Goal: Task Accomplishment & Management: Complete application form

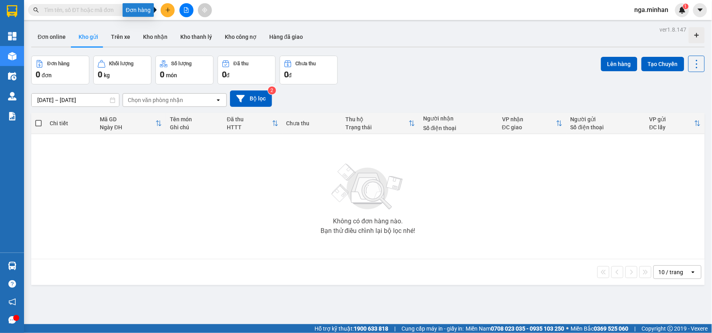
click at [168, 11] on icon "plus" at bounding box center [168, 10] width 6 height 6
click at [183, 32] on div "Tạo đơn hàng" at bounding box center [199, 30] width 35 height 9
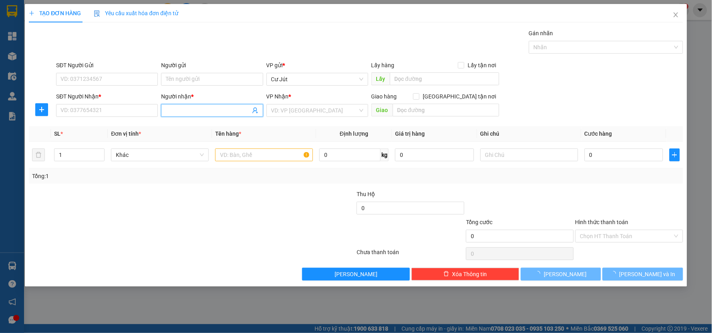
drag, startPoint x: 185, startPoint y: 110, endPoint x: 181, endPoint y: 106, distance: 5.4
click at [185, 109] on input "Người nhận *" at bounding box center [208, 110] width 84 height 9
type input "c loan"
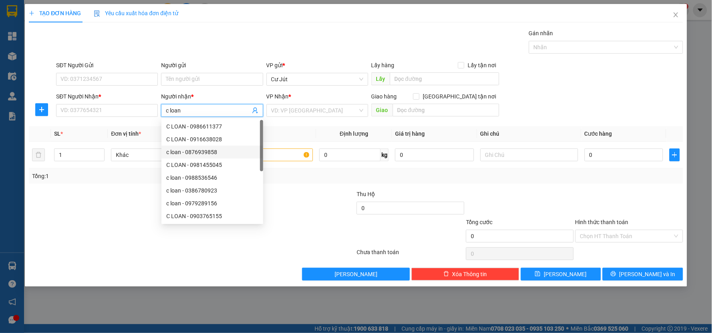
scroll to position [26, 0]
drag, startPoint x: 207, startPoint y: 218, endPoint x: 224, endPoint y: 201, distance: 24.4
click at [209, 217] on div "c loan - 0111111111" at bounding box center [212, 216] width 92 height 9
type input "0111111111"
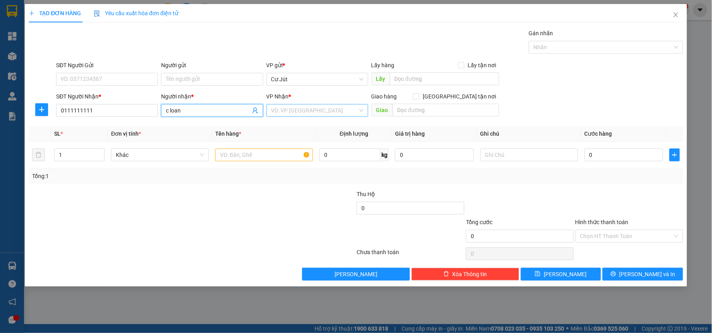
type input "c loan"
click at [325, 111] on input "search" at bounding box center [314, 111] width 86 height 12
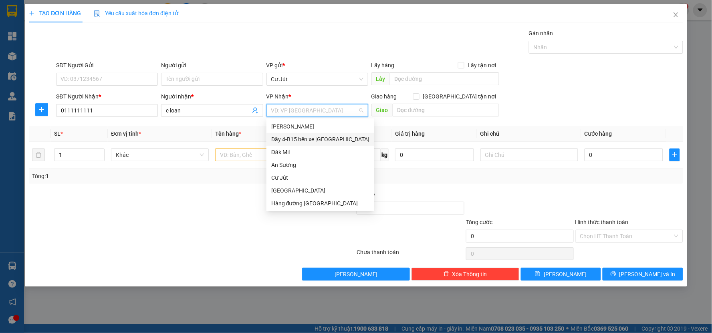
click at [319, 139] on div "Dãy 4-B15 bến xe [GEOGRAPHIC_DATA]" at bounding box center [320, 139] width 98 height 9
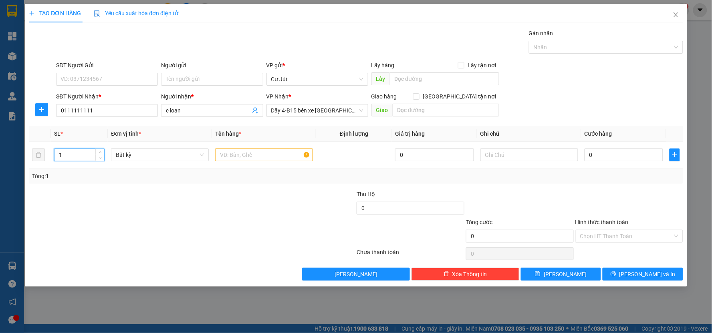
drag, startPoint x: 12, startPoint y: 165, endPoint x: 0, endPoint y: 173, distance: 14.6
click at [0, 173] on div "TẠO ĐƠN HÀNG Yêu cầu xuất hóa đơn điện tử Transit Pickup Surcharge Ids Transit …" at bounding box center [356, 166] width 712 height 333
type input "4"
click at [265, 153] on input "text" at bounding box center [264, 155] width 98 height 13
type input "th"
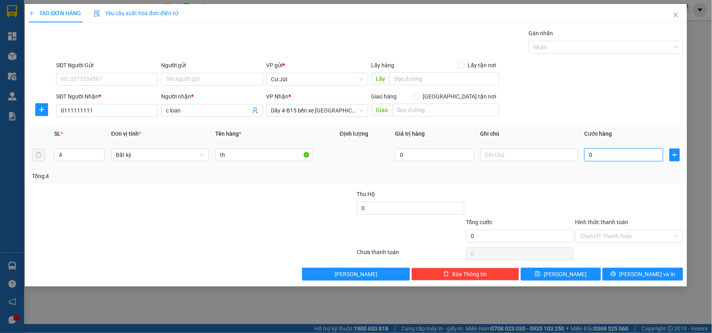
click at [626, 157] on input "0" at bounding box center [623, 155] width 79 height 13
type input "2"
type input "22"
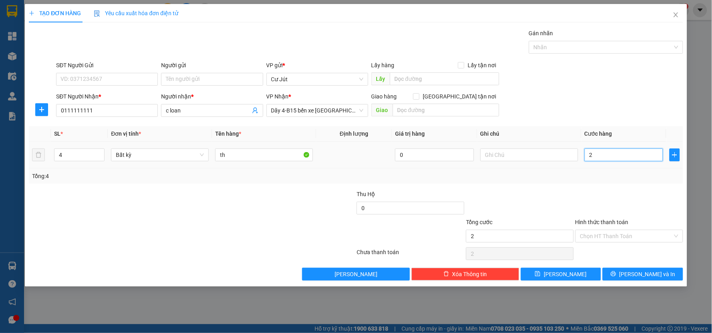
type input "22"
type input "220"
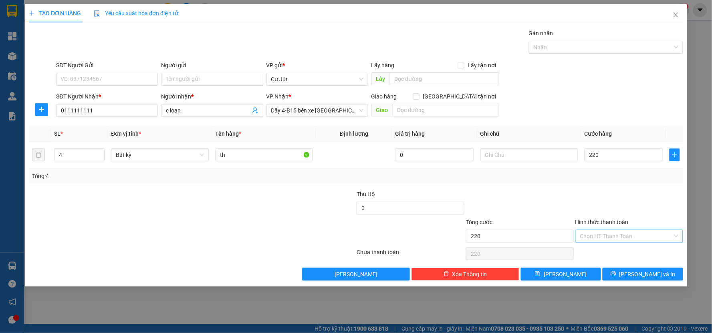
type input "220.000"
drag, startPoint x: 607, startPoint y: 234, endPoint x: 602, endPoint y: 245, distance: 11.6
click at [607, 235] on input "Hình thức thanh toán" at bounding box center [626, 236] width 93 height 12
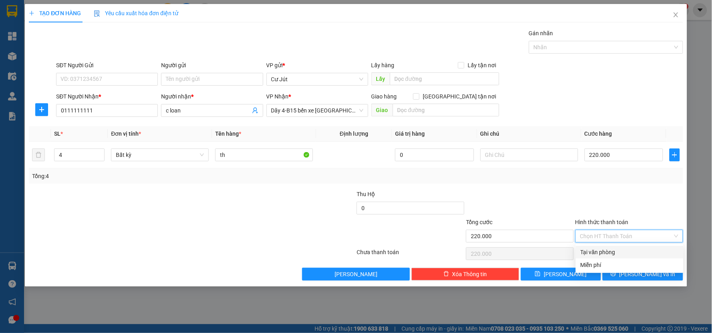
drag, startPoint x: 602, startPoint y: 247, endPoint x: 603, endPoint y: 254, distance: 7.3
click at [602, 247] on div "Tại văn phòng" at bounding box center [629, 252] width 108 height 13
type input "0"
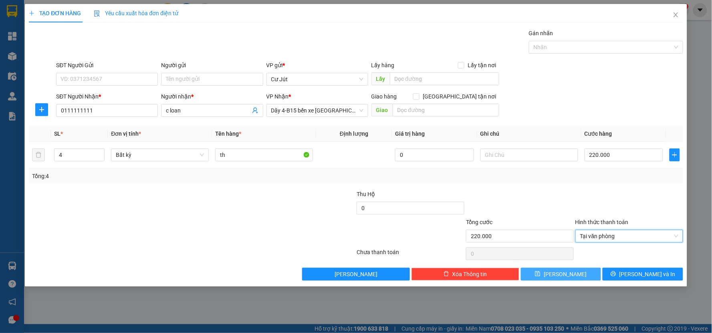
click at [583, 270] on button "[PERSON_NAME]" at bounding box center [561, 274] width 80 height 13
type input "1"
type input "0"
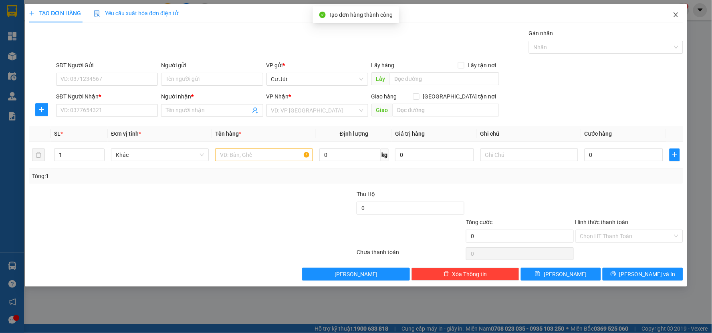
click at [676, 14] on icon "close" at bounding box center [675, 15] width 6 height 6
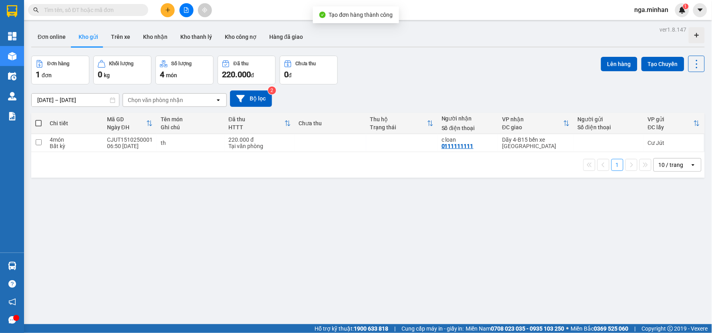
drag, startPoint x: 36, startPoint y: 119, endPoint x: 38, endPoint y: 123, distance: 4.3
click at [37, 121] on label at bounding box center [38, 123] width 6 height 8
click at [38, 119] on input "checkbox" at bounding box center [38, 119] width 0 height 0
checkbox input "true"
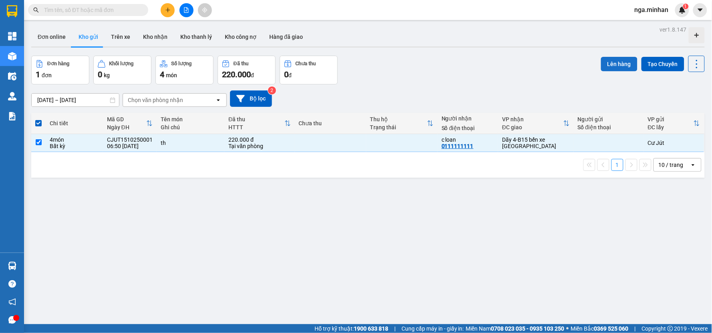
click at [612, 59] on button "Lên hàng" at bounding box center [619, 64] width 36 height 14
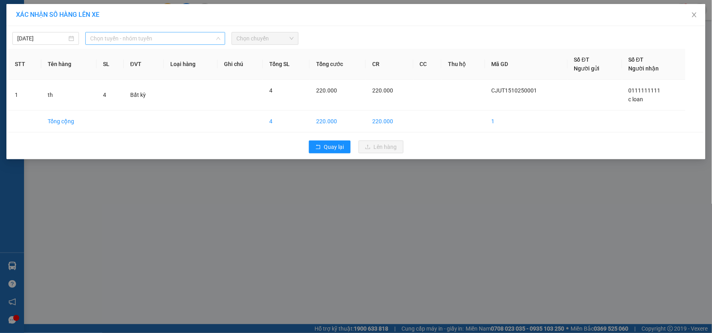
drag, startPoint x: 135, startPoint y: 40, endPoint x: 117, endPoint y: 51, distance: 21.0
click at [135, 41] on span "Chọn tuyến - nhóm tuyến" at bounding box center [155, 38] width 130 height 12
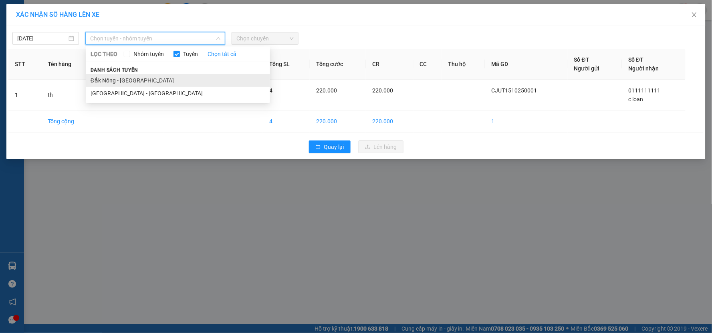
drag, startPoint x: 113, startPoint y: 76, endPoint x: 62, endPoint y: 64, distance: 51.9
click at [112, 76] on li "Đắk Nông - [GEOGRAPHIC_DATA]" at bounding box center [178, 80] width 184 height 13
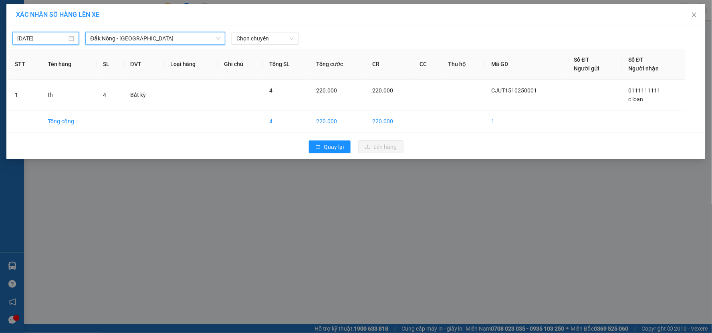
drag, startPoint x: 30, startPoint y: 40, endPoint x: 44, endPoint y: 50, distance: 16.8
click at [30, 41] on input "[DATE]" at bounding box center [42, 38] width 50 height 9
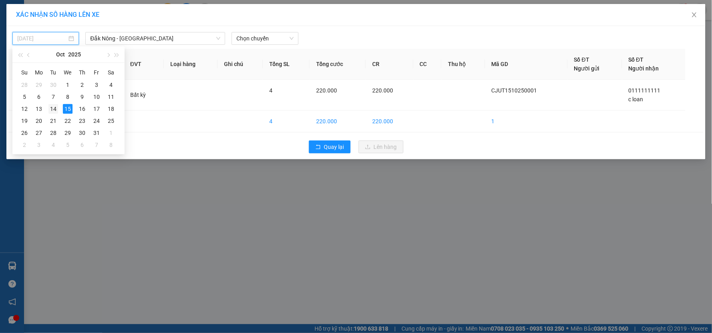
click at [54, 108] on div "14" at bounding box center [53, 109] width 10 height 10
type input "[DATE]"
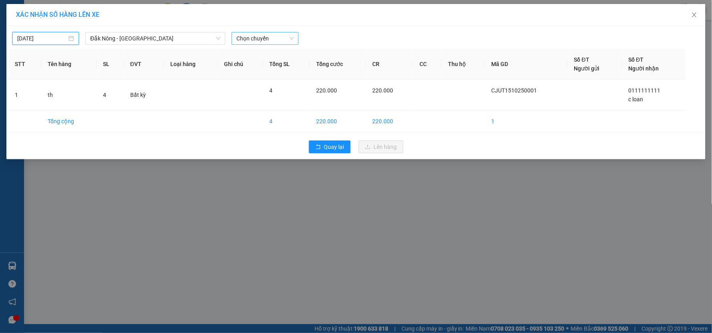
drag, startPoint x: 250, startPoint y: 38, endPoint x: 258, endPoint y: 44, distance: 9.9
click at [253, 40] on span "Chọn chuyến" at bounding box center [264, 38] width 57 height 12
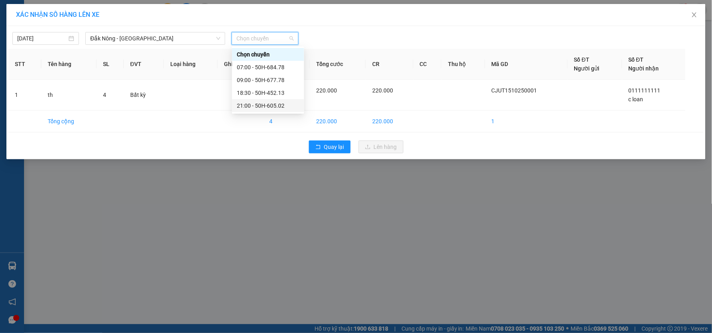
click at [271, 109] on div "21:00 - 50H-605.02" at bounding box center [268, 105] width 62 height 9
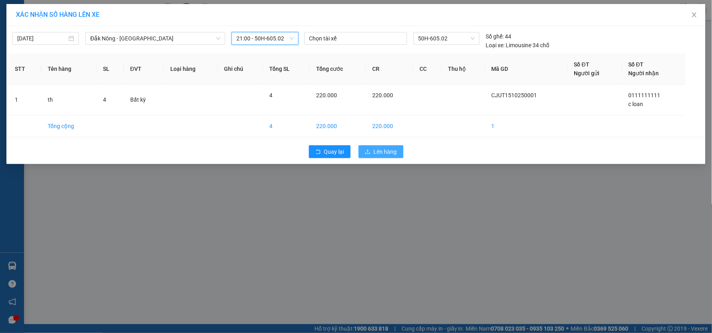
drag, startPoint x: 389, startPoint y: 158, endPoint x: 380, endPoint y: 153, distance: 9.5
click at [389, 157] on button "Lên hàng" at bounding box center [380, 151] width 45 height 13
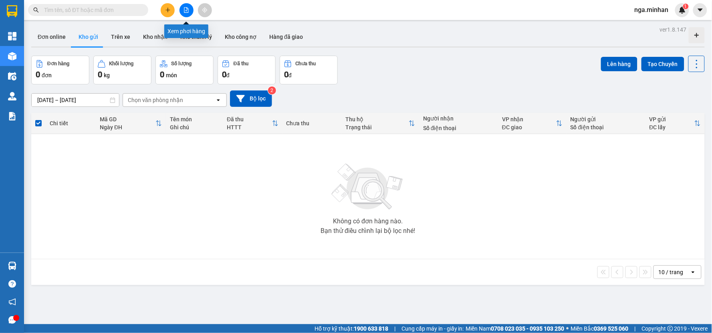
drag, startPoint x: 183, startPoint y: 8, endPoint x: 202, endPoint y: 17, distance: 21.0
click at [187, 10] on icon "file-add" at bounding box center [186, 10] width 6 height 6
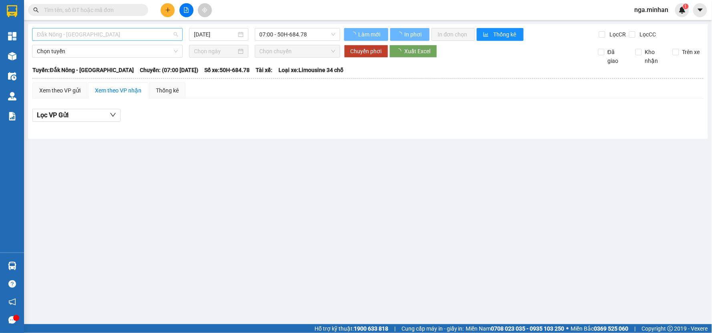
click at [91, 38] on span "Đắk Nông - [GEOGRAPHIC_DATA]" at bounding box center [107, 34] width 141 height 12
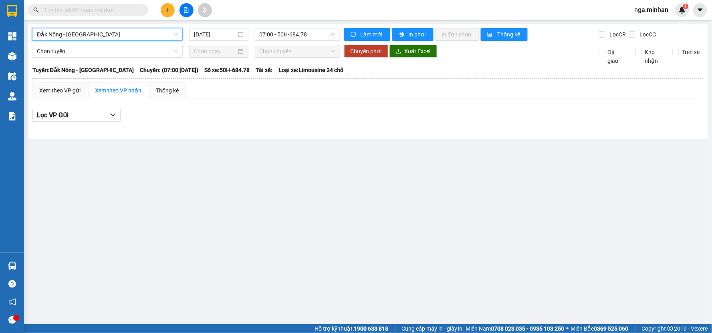
click at [225, 105] on div "Lọc VP Gửi" at bounding box center [367, 118] width 671 height 26
click at [205, 38] on input "[DATE]" at bounding box center [215, 34] width 42 height 9
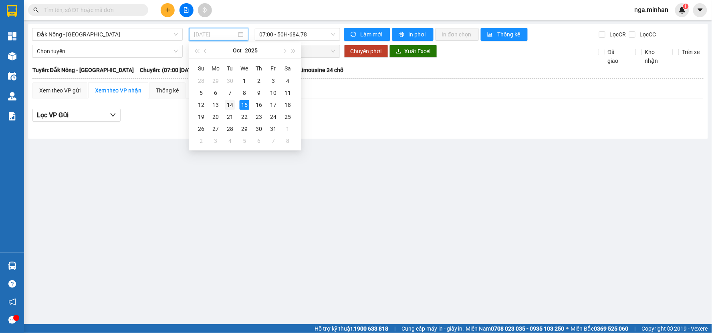
click at [232, 104] on div "14" at bounding box center [230, 105] width 10 height 10
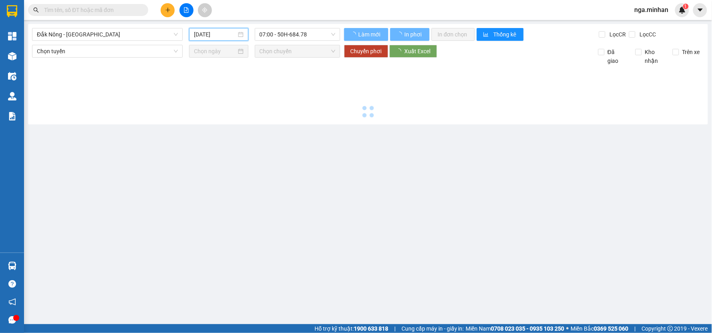
click at [206, 37] on input "[DATE]" at bounding box center [215, 34] width 42 height 9
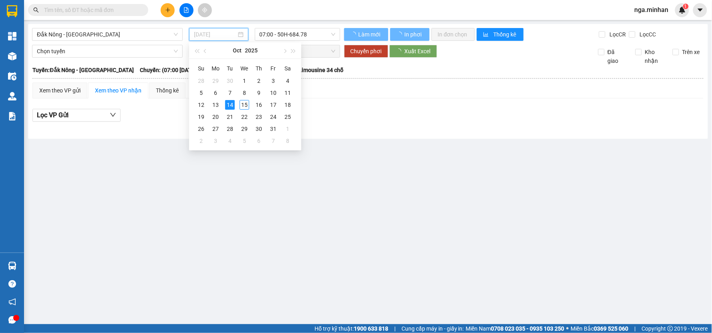
click at [229, 106] on div "14" at bounding box center [230, 105] width 10 height 10
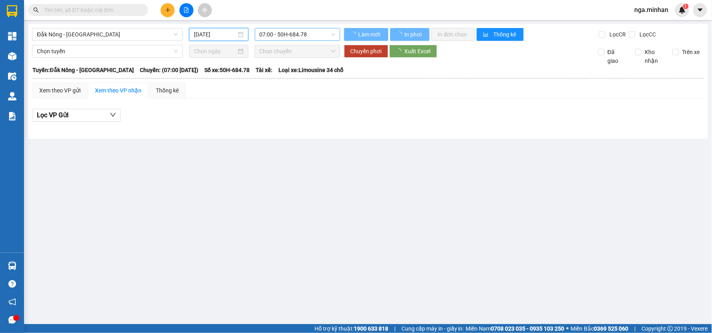
click at [290, 32] on span "07:00 - 50H-684.78" at bounding box center [297, 34] width 76 height 12
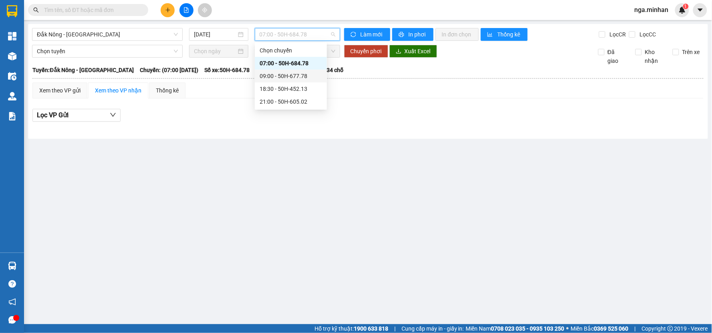
click at [284, 75] on div "09:00 - 50H-677.78" at bounding box center [290, 76] width 62 height 9
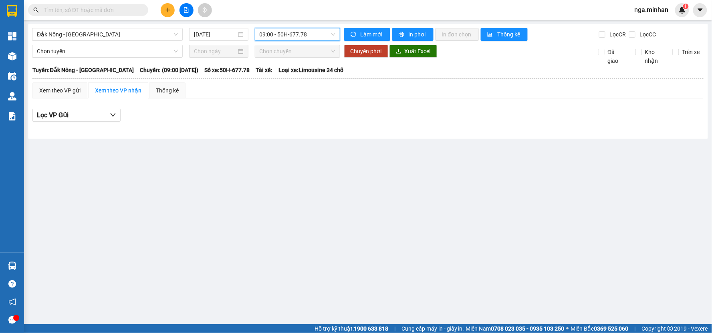
click at [301, 33] on span "09:00 - 50H-677.78" at bounding box center [297, 34] width 76 height 12
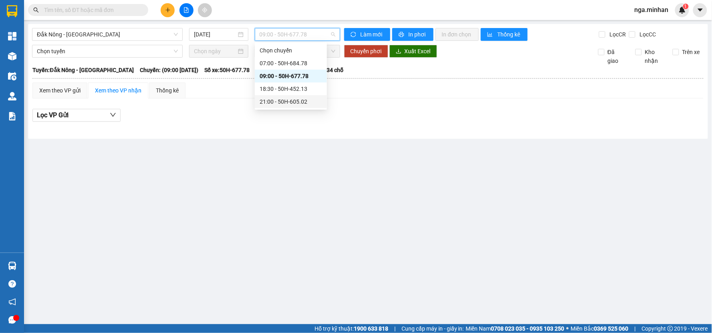
click at [300, 101] on div "21:00 - 50H-605.02" at bounding box center [290, 101] width 62 height 9
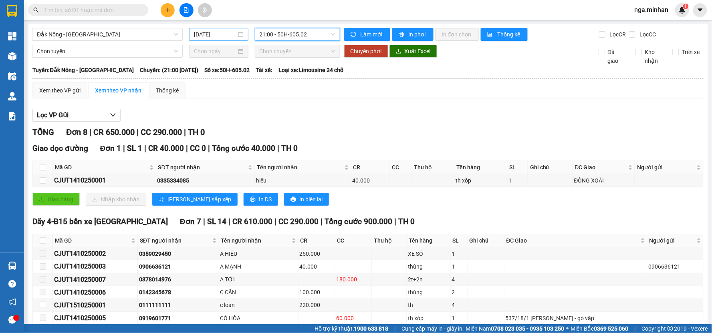
click at [207, 38] on input "[DATE]" at bounding box center [215, 34] width 42 height 9
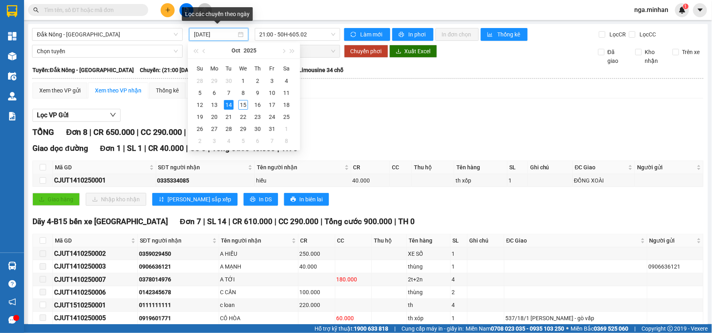
type input "[DATE]"
click at [347, 121] on div "Lọc VP Gửi" at bounding box center [367, 115] width 671 height 13
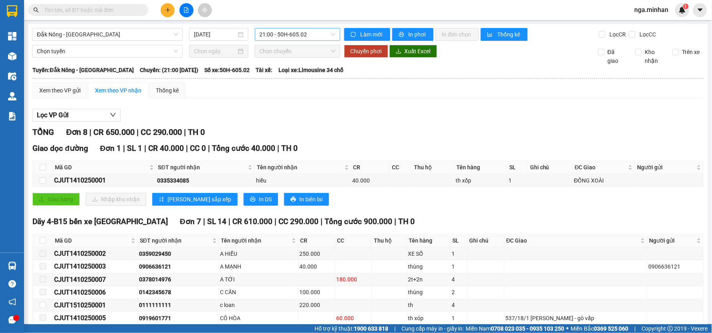
drag, startPoint x: 311, startPoint y: 31, endPoint x: 312, endPoint y: 35, distance: 4.0
click at [311, 32] on span "21:00 - 50H-605.02" at bounding box center [297, 34] width 76 height 12
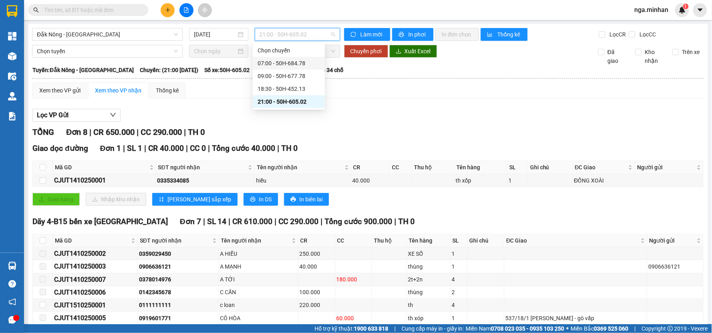
click at [307, 63] on div "07:00 - 50H-684.78" at bounding box center [288, 63] width 62 height 9
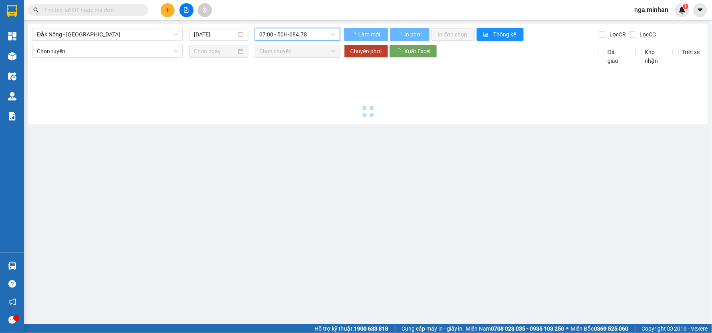
click at [303, 35] on span "07:00 - 50H-684.78" at bounding box center [297, 34] width 76 height 12
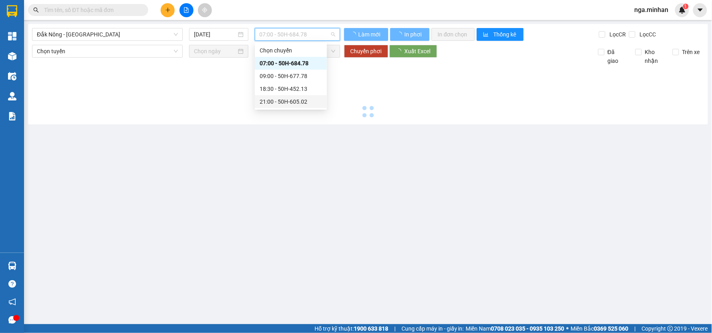
drag, startPoint x: 309, startPoint y: 102, endPoint x: 314, endPoint y: 104, distance: 5.0
click at [314, 104] on div "21:00 - 50H-605.02" at bounding box center [290, 101] width 62 height 9
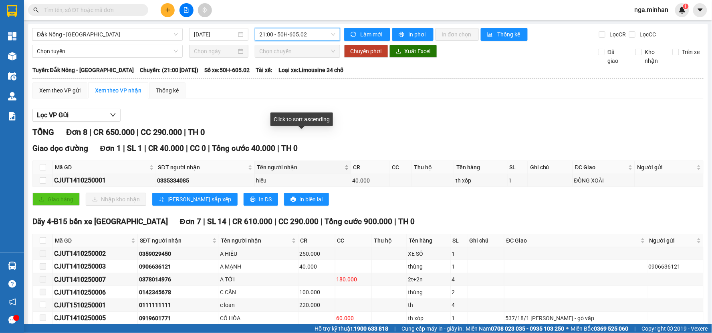
scroll to position [55, 0]
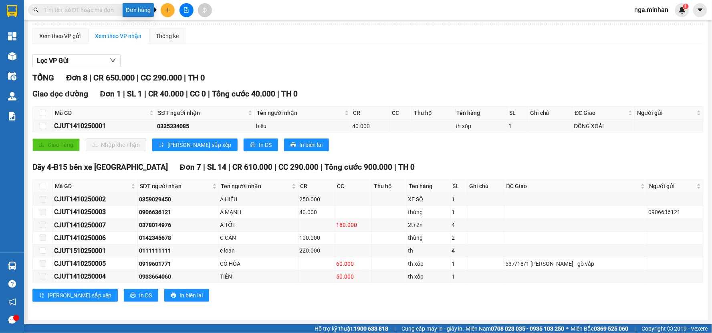
click at [167, 10] on icon "plus" at bounding box center [167, 10] width 4 height 0
click at [197, 31] on div "Tạo đơn hàng" at bounding box center [199, 30] width 35 height 9
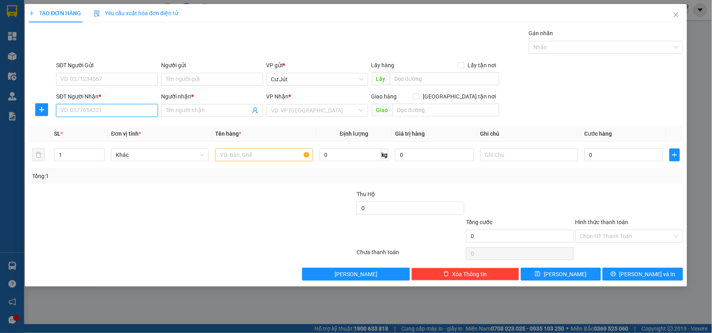
click at [115, 112] on input "SĐT Người Nhận *" at bounding box center [107, 110] width 102 height 13
type input "0972000484"
click at [185, 111] on input "Người nhận *" at bounding box center [208, 110] width 84 height 9
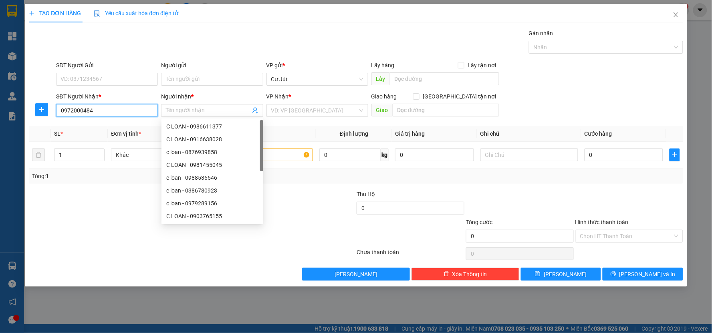
click at [117, 112] on input "0972000484" at bounding box center [107, 110] width 102 height 13
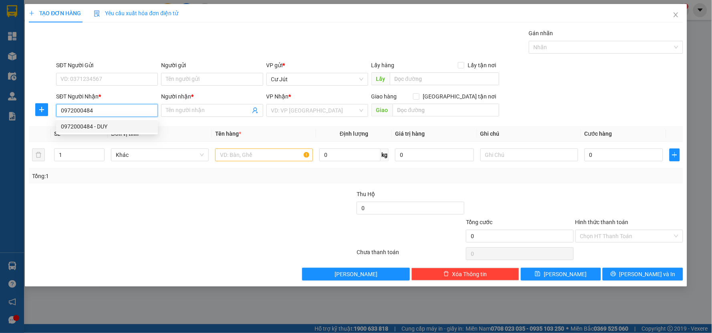
click at [103, 127] on div "0972000484 - DUY" at bounding box center [107, 126] width 92 height 9
type input "DUY"
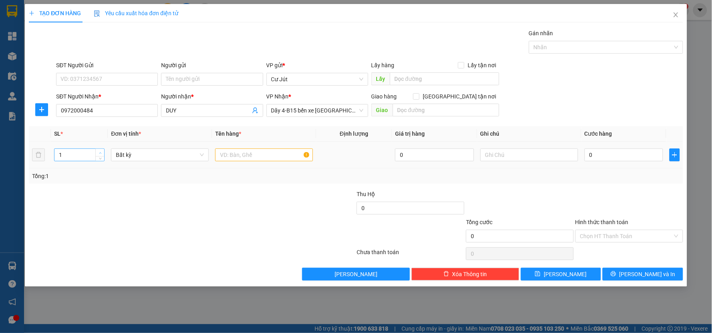
type input "2"
click at [99, 149] on span "Increase Value" at bounding box center [99, 152] width 9 height 7
click at [233, 153] on input "text" at bounding box center [264, 155] width 98 height 13
type input "túi xanh +tx"
click at [619, 153] on input "0" at bounding box center [623, 155] width 79 height 13
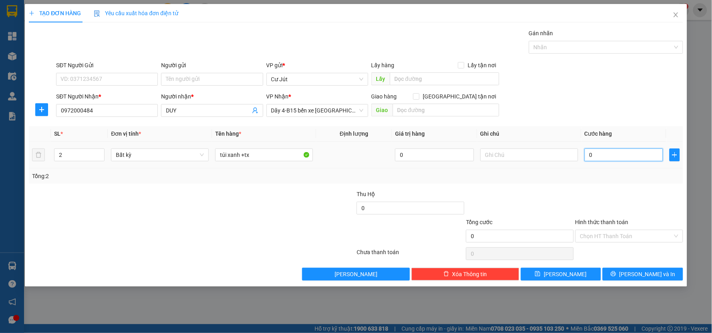
type input "8"
type input "80"
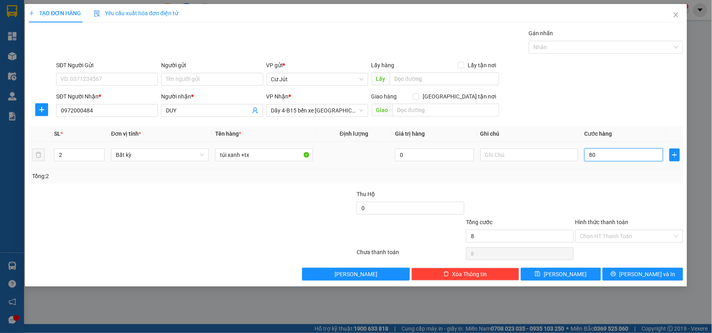
type input "80"
type input "80.000"
click at [665, 276] on button "[PERSON_NAME] và In" at bounding box center [642, 274] width 80 height 13
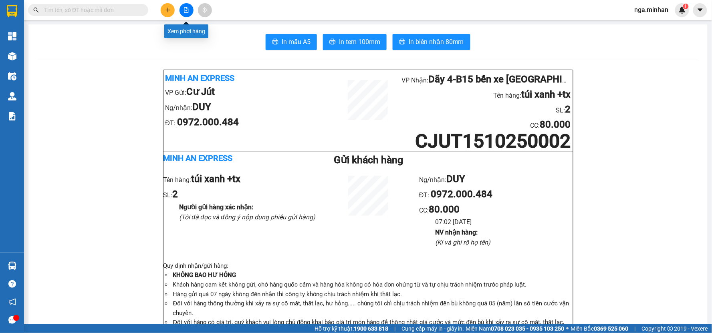
click at [183, 9] on icon "file-add" at bounding box center [186, 10] width 6 height 6
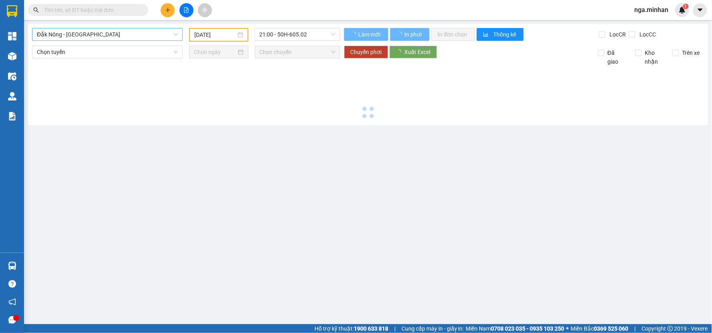
type input "[DATE]"
drag, startPoint x: 125, startPoint y: 36, endPoint x: 118, endPoint y: 39, distance: 6.8
click at [124, 36] on span "Đắk Nông - [GEOGRAPHIC_DATA]" at bounding box center [107, 34] width 141 height 12
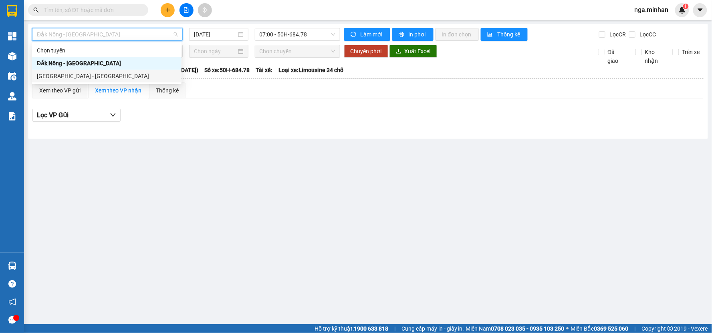
click at [85, 80] on div "[GEOGRAPHIC_DATA] - [GEOGRAPHIC_DATA]" at bounding box center [106, 76] width 149 height 13
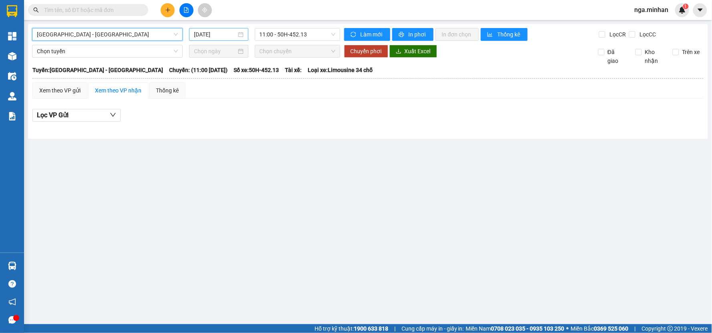
click at [195, 36] on input "[DATE]" at bounding box center [215, 34] width 42 height 9
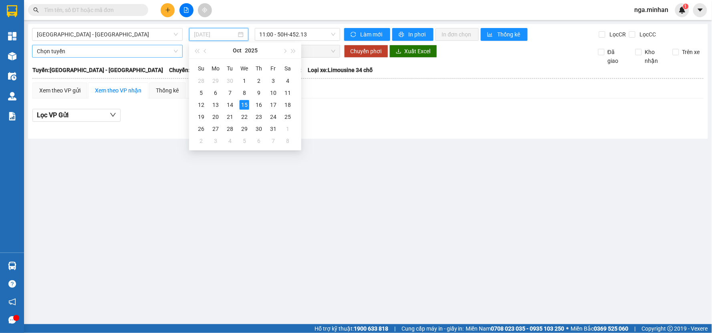
type input "[DATE]"
drag, startPoint x: 118, startPoint y: 33, endPoint x: 83, endPoint y: 40, distance: 35.6
click at [113, 34] on span "[GEOGRAPHIC_DATA] - [GEOGRAPHIC_DATA]" at bounding box center [107, 34] width 141 height 12
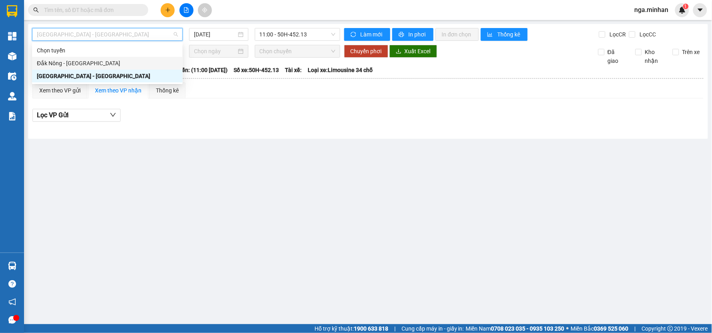
click at [57, 63] on div "Đắk Nông - [GEOGRAPHIC_DATA]" at bounding box center [107, 63] width 141 height 9
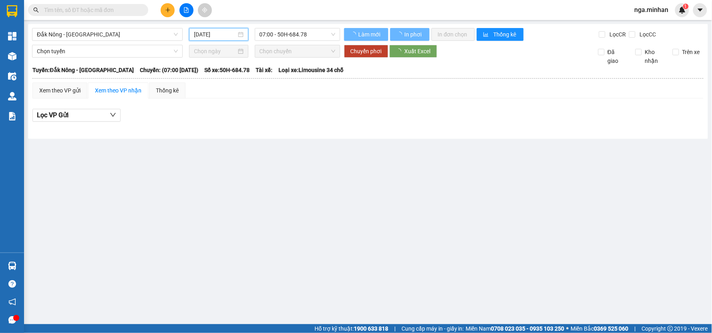
click at [211, 36] on input "[DATE]" at bounding box center [215, 34] width 42 height 9
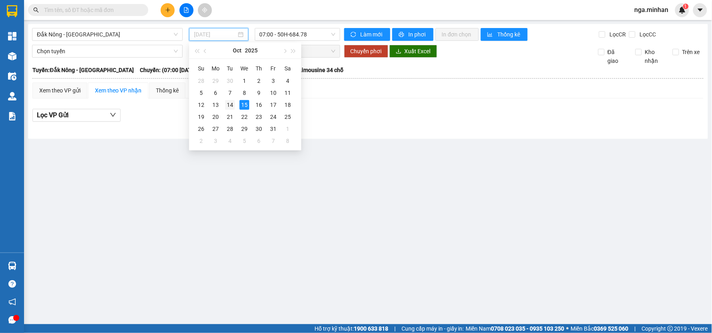
click at [227, 104] on div "14" at bounding box center [230, 105] width 10 height 10
type input "[DATE]"
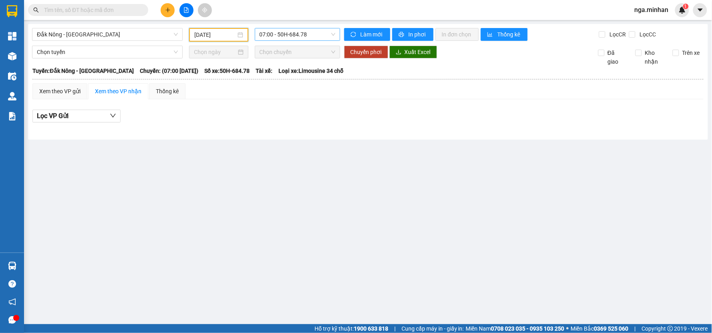
click at [295, 35] on span "07:00 - 50H-684.78" at bounding box center [297, 34] width 76 height 12
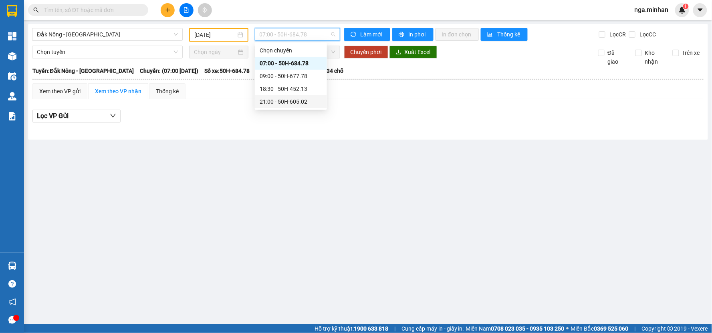
click at [302, 99] on div "21:00 - 50H-605.02" at bounding box center [290, 101] width 62 height 9
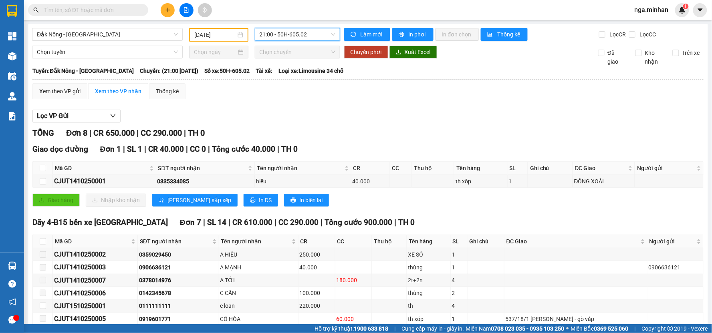
click at [305, 34] on span "21:00 - 50H-605.02" at bounding box center [297, 34] width 76 height 12
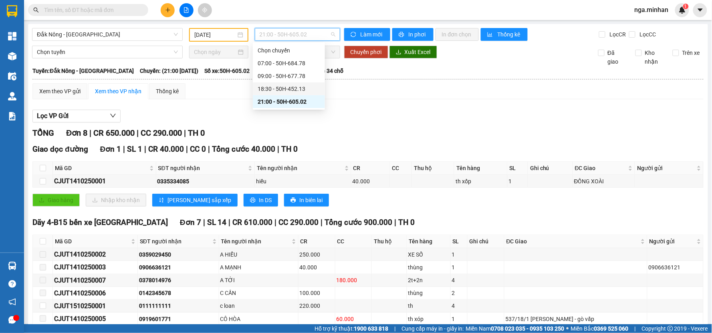
click at [308, 90] on div "18:30 - 50H-452.13" at bounding box center [288, 88] width 62 height 9
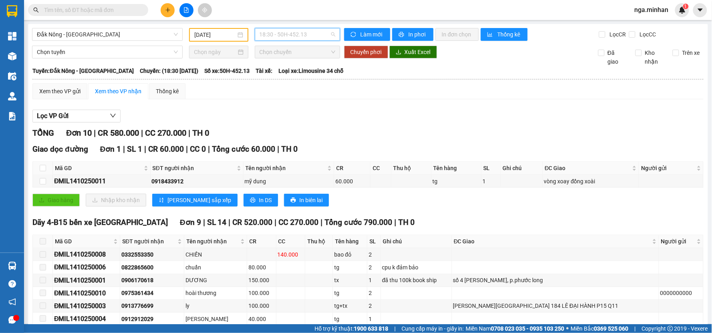
drag, startPoint x: 273, startPoint y: 32, endPoint x: 281, endPoint y: 50, distance: 19.7
click at [274, 32] on span "18:30 - 50H-452.13" at bounding box center [297, 34] width 76 height 12
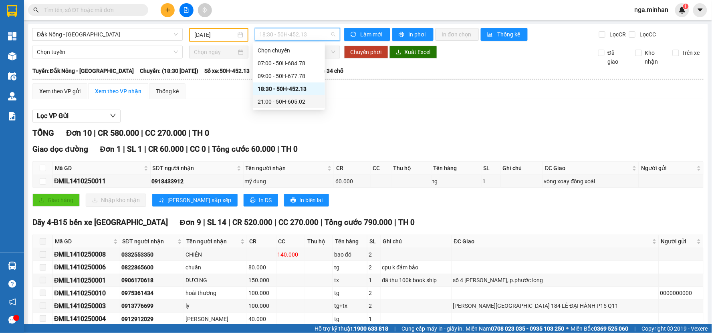
click at [290, 103] on div "21:00 - 50H-605.02" at bounding box center [288, 101] width 62 height 9
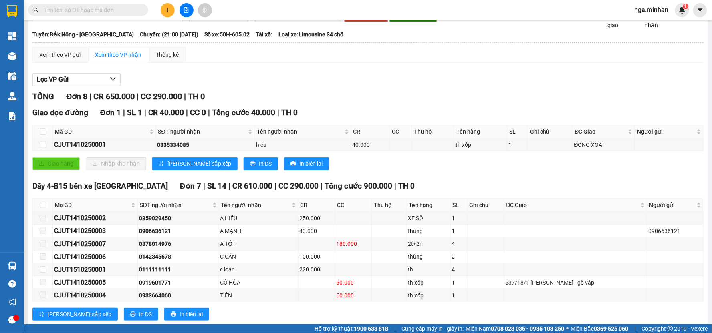
scroll to position [55, 0]
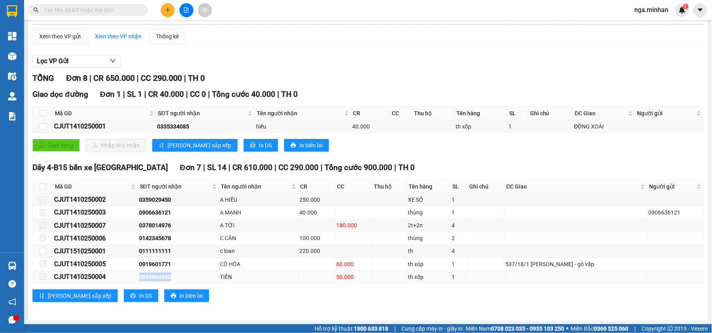
drag, startPoint x: 140, startPoint y: 279, endPoint x: 181, endPoint y: 276, distance: 40.5
click at [181, 276] on tr "CJUT1410250004 0933664060 TIẾN 50.000 th xốp 1" at bounding box center [368, 277] width 670 height 13
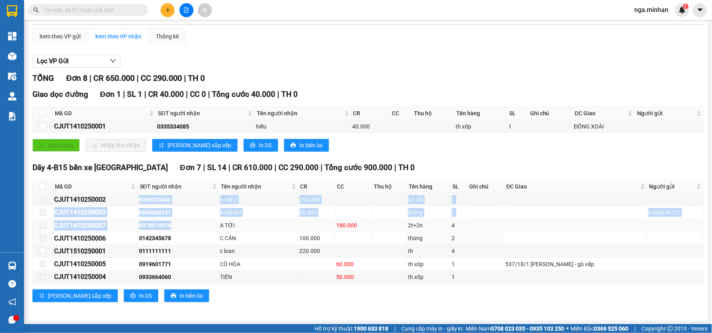
drag, startPoint x: 138, startPoint y: 197, endPoint x: 187, endPoint y: 231, distance: 60.0
click at [182, 223] on tbody "CJUT1410250002 0359029450 A HIẾU 250.000 XE SỐ 1 CJUT1410250003 0906636121 A MẠ…" at bounding box center [368, 238] width 670 height 90
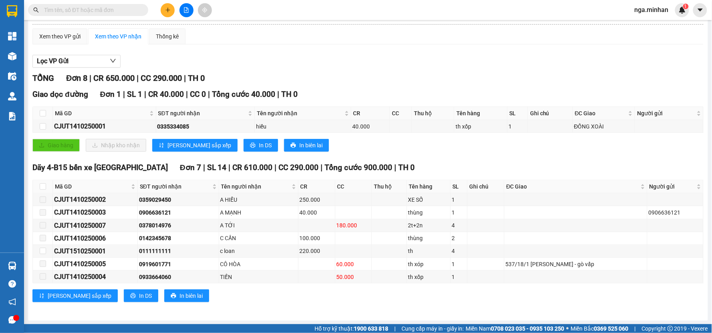
click at [209, 296] on div "[PERSON_NAME] sắp xếp In DS In biên lai" at bounding box center [367, 296] width 671 height 13
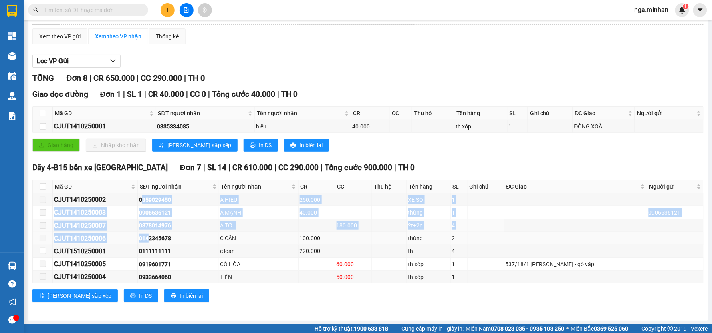
drag, startPoint x: 143, startPoint y: 197, endPoint x: 153, endPoint y: 233, distance: 37.7
click at [153, 233] on tbody "CJUT1410250002 0359029450 A HIẾU 250.000 XE SỐ 1 CJUT1410250003 0906636121 A MẠ…" at bounding box center [368, 238] width 670 height 90
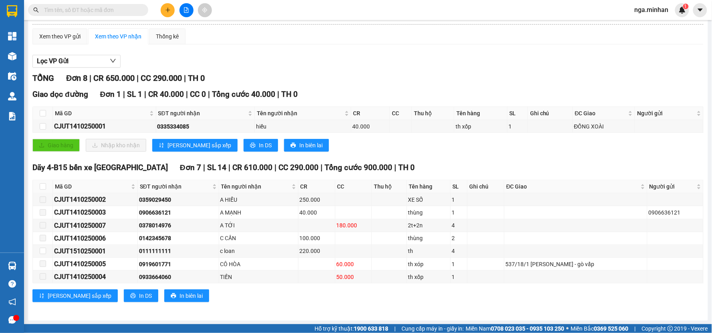
drag, startPoint x: 205, startPoint y: 301, endPoint x: 197, endPoint y: 292, distance: 11.9
click at [204, 300] on div "[PERSON_NAME] sắp xếp In DS In biên lai" at bounding box center [367, 296] width 671 height 13
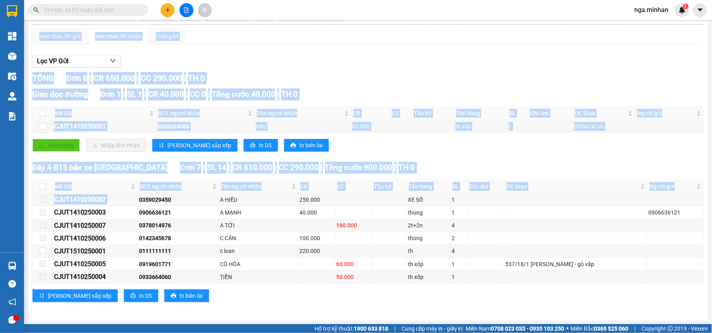
drag, startPoint x: 145, startPoint y: 207, endPoint x: 177, endPoint y: 289, distance: 87.8
click at [177, 289] on div "Dãy 4-B15 bến xe [GEOGRAPHIC_DATA] 7 | SL 14 | CR 610.000 | CC 290.000 | Tổng c…" at bounding box center [367, 235] width 671 height 147
click at [264, 311] on div "TỔNG Đơn 8 | CR 650.000 | CC 290.000 | TH 0 Giao dọc đường Đơn 1 | SL 1 | CR 40…" at bounding box center [367, 192] width 671 height 240
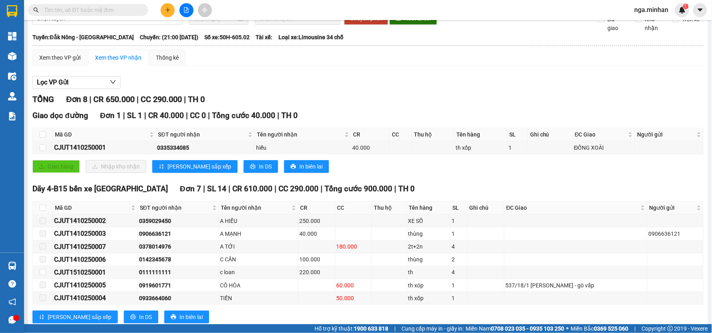
scroll to position [0, 0]
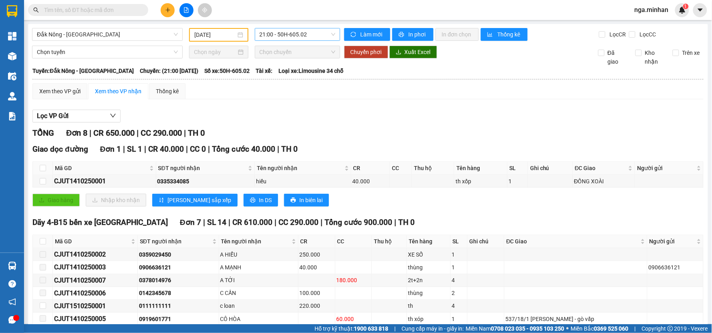
click at [301, 27] on div "Đắk Nông - [GEOGRAPHIC_DATA] [DATE] 21:00 - 50H-605.02 Làm mới In phơi In đơn c…" at bounding box center [368, 200] width 680 height 352
drag, startPoint x: 301, startPoint y: 32, endPoint x: 306, endPoint y: 45, distance: 13.8
click at [302, 32] on span "21:00 - 50H-605.02" at bounding box center [297, 34] width 76 height 12
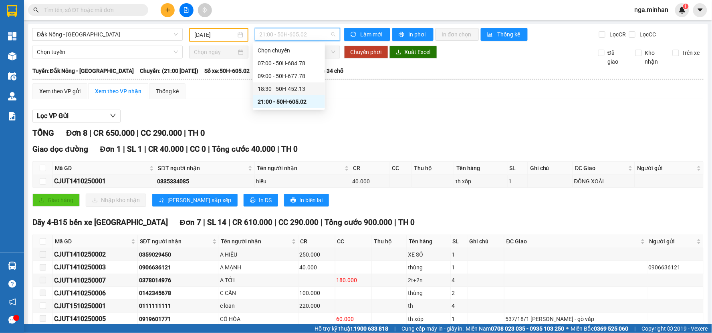
click at [310, 89] on div "18:30 - 50H-452.13" at bounding box center [288, 88] width 62 height 9
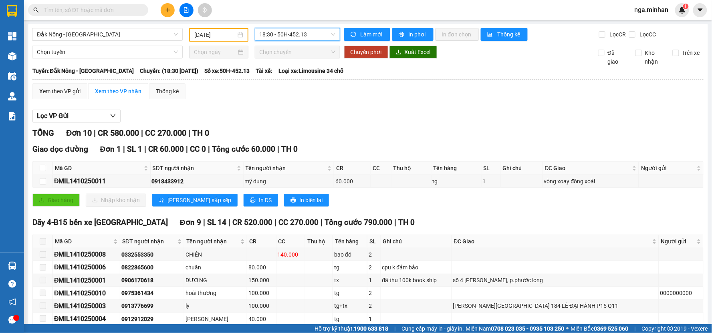
click at [286, 36] on span "18:30 - 50H-452.13" at bounding box center [297, 34] width 76 height 12
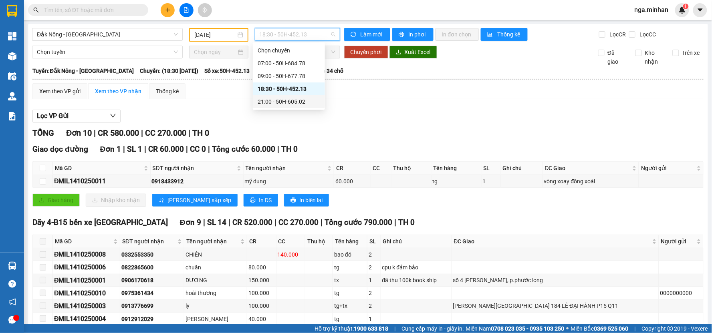
click at [372, 103] on div "Xem theo VP gửi Xem theo VP nhận Thống kê Lọc VP Gửi TỔNG Đơn 10 | CR 580.000 …" at bounding box center [367, 238] width 671 height 310
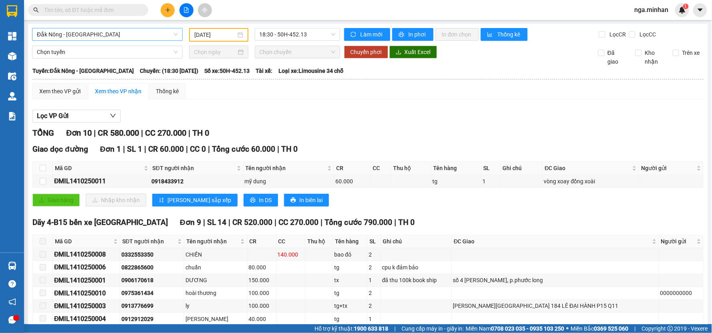
drag, startPoint x: 85, startPoint y: 27, endPoint x: 80, endPoint y: 39, distance: 12.7
click at [85, 27] on div "Đắk Nông - [GEOGRAPHIC_DATA] [DATE] 18:30 - 50H-452.13 Làm mới In phơi In đơn c…" at bounding box center [368, 213] width 680 height 378
click at [88, 39] on span "Đắk Nông - [GEOGRAPHIC_DATA]" at bounding box center [107, 34] width 141 height 12
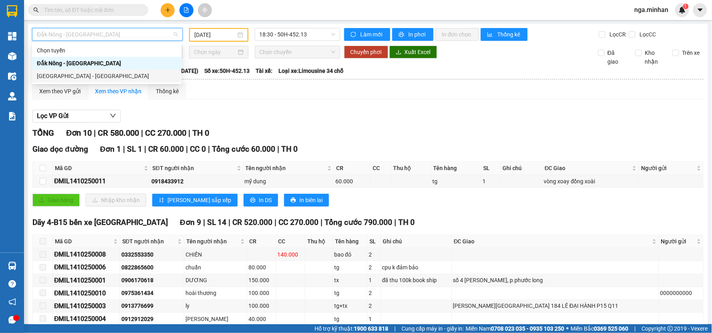
drag, startPoint x: 74, startPoint y: 77, endPoint x: 181, endPoint y: 48, distance: 111.5
click at [75, 77] on div "[GEOGRAPHIC_DATA] - [GEOGRAPHIC_DATA]" at bounding box center [107, 76] width 140 height 9
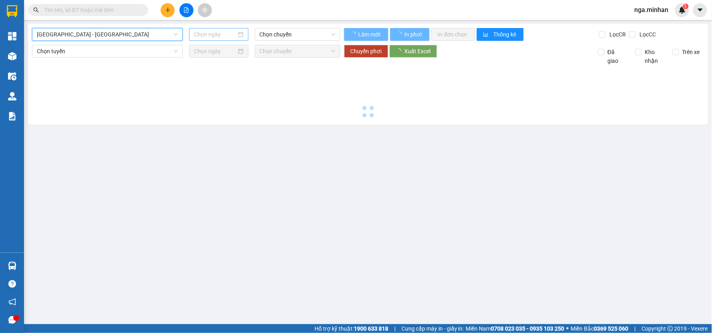
drag, startPoint x: 207, startPoint y: 32, endPoint x: 210, endPoint y: 39, distance: 7.6
click at [207, 32] on input at bounding box center [215, 34] width 42 height 9
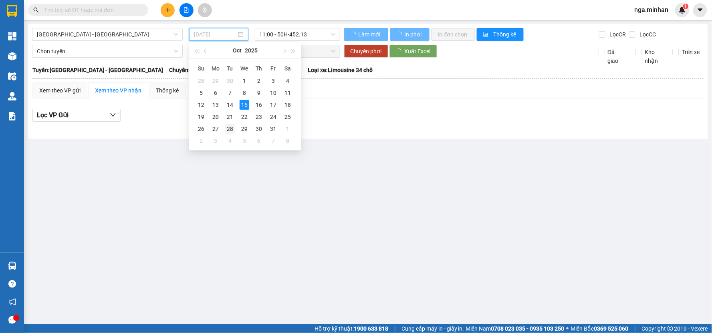
click at [229, 106] on div "14" at bounding box center [230, 105] width 10 height 10
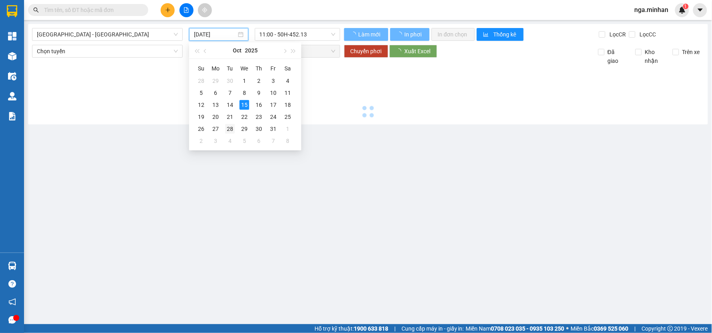
type input "[DATE]"
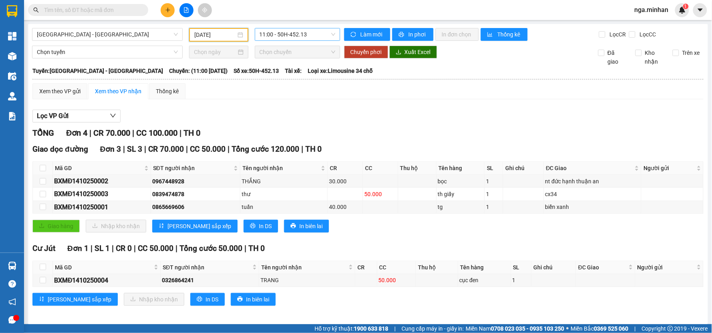
click at [304, 37] on span "11:00 - 50H-452.13" at bounding box center [297, 34] width 76 height 12
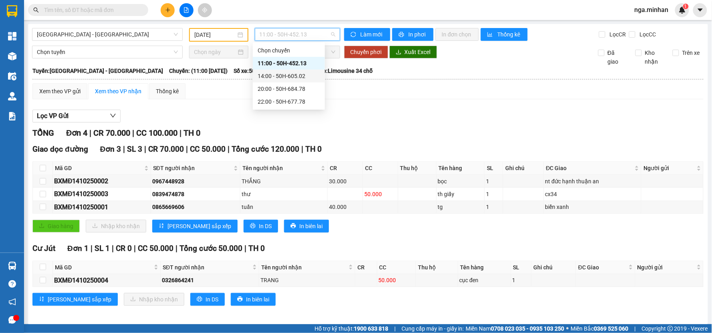
click at [296, 75] on div "14:00 - 50H-605.02" at bounding box center [288, 76] width 62 height 9
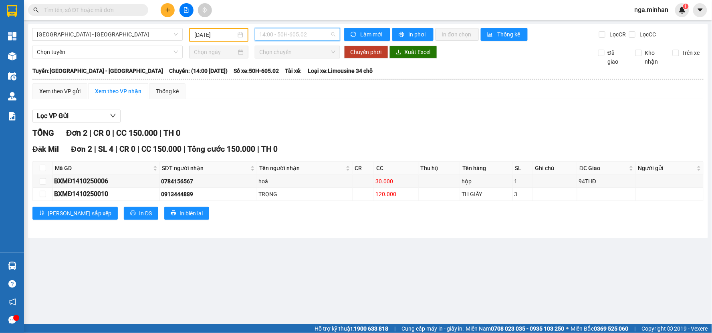
click at [311, 35] on span "14:00 - 50H-605.02" at bounding box center [297, 34] width 76 height 12
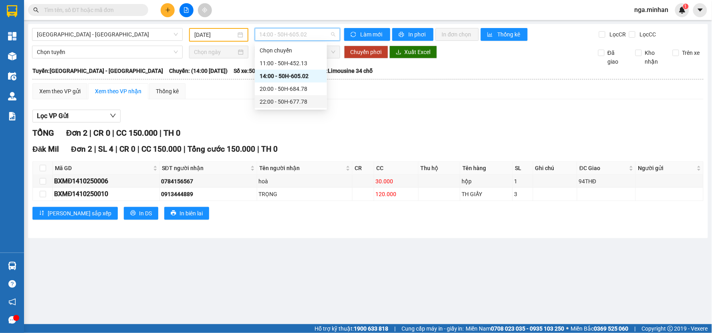
click at [317, 95] on div "22:00 - 50H-677.78" at bounding box center [291, 101] width 72 height 13
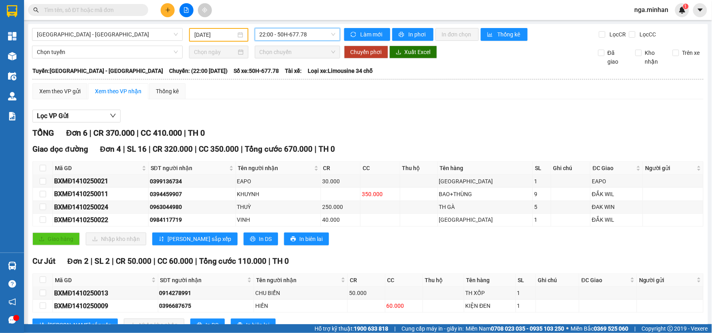
click at [291, 38] on span "22:00 - 50H-677.78" at bounding box center [297, 34] width 76 height 12
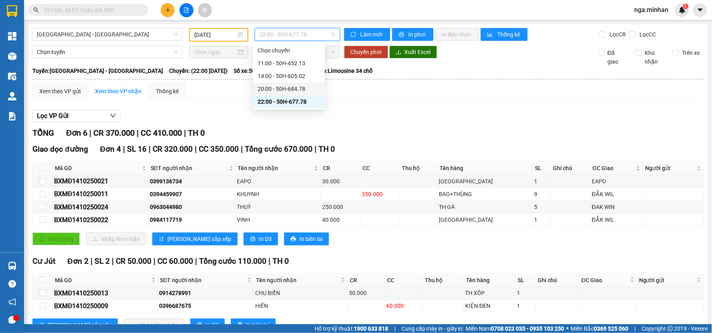
click at [295, 91] on div "20:00 - 50H-684.78" at bounding box center [288, 88] width 62 height 9
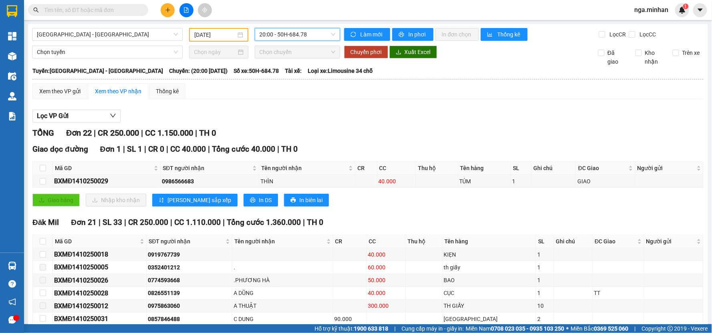
click at [313, 46] on div "Chọn chuyến" at bounding box center [297, 52] width 85 height 13
click at [316, 37] on span "20:00 - 50H-684.78" at bounding box center [297, 34] width 76 height 12
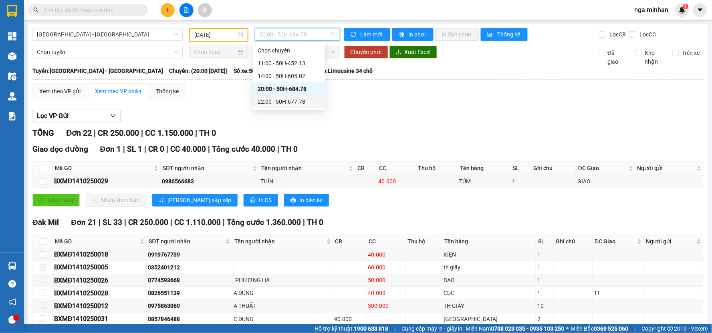
click at [310, 103] on div "22:00 - 50H-677.78" at bounding box center [288, 101] width 62 height 9
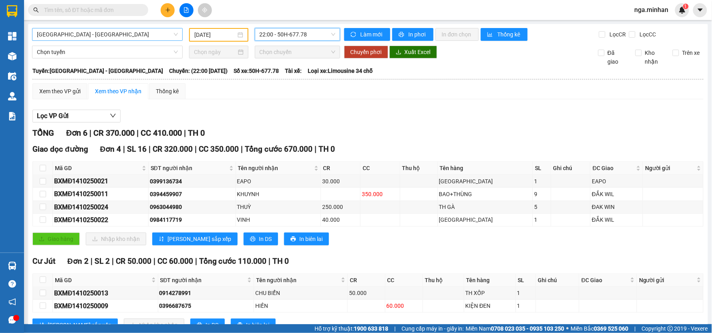
click at [91, 39] on span "[GEOGRAPHIC_DATA] - [GEOGRAPHIC_DATA]" at bounding box center [107, 34] width 141 height 12
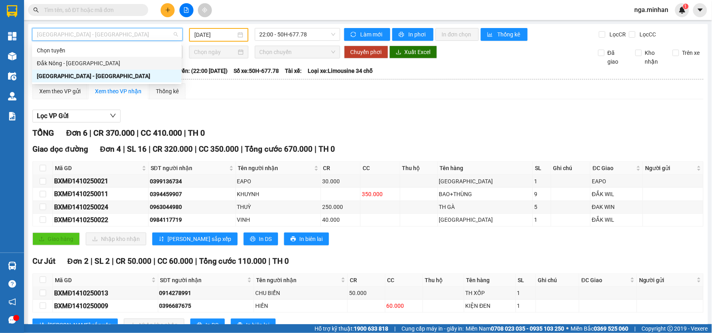
click at [78, 60] on div "Đắk Nông - [GEOGRAPHIC_DATA]" at bounding box center [107, 63] width 140 height 9
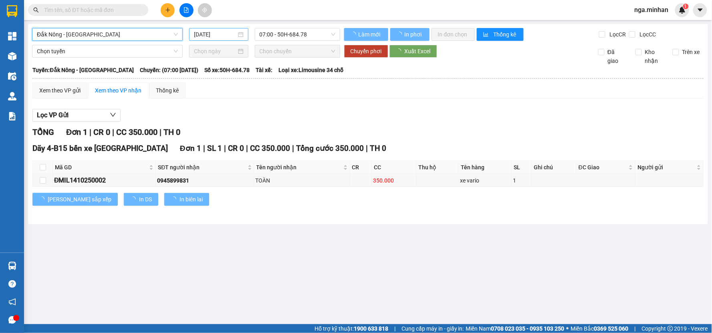
click at [211, 34] on input "[DATE]" at bounding box center [215, 34] width 42 height 9
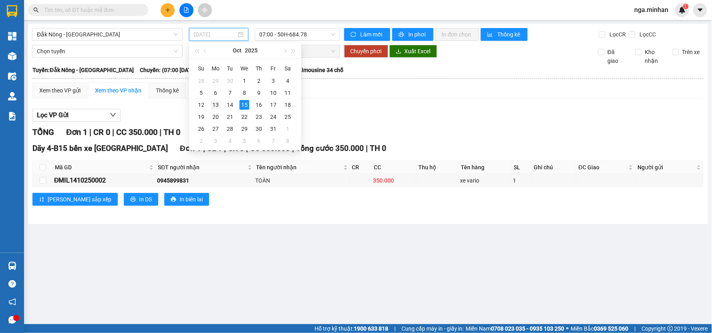
click at [213, 105] on div "13" at bounding box center [216, 105] width 10 height 10
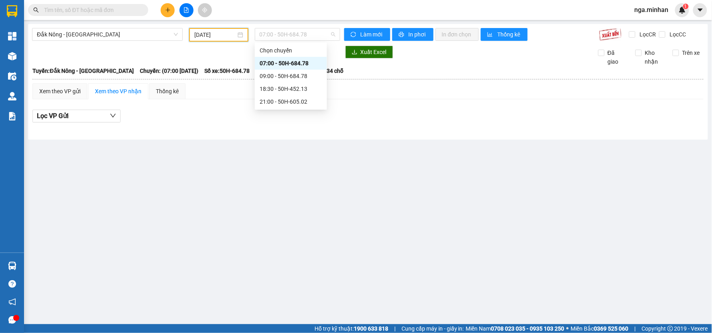
drag, startPoint x: 295, startPoint y: 36, endPoint x: 296, endPoint y: 69, distance: 32.9
click at [295, 37] on span "07:00 - 50H-684.78" at bounding box center [297, 34] width 76 height 12
click at [297, 102] on div "21:00 - 50H-605.02" at bounding box center [290, 101] width 62 height 9
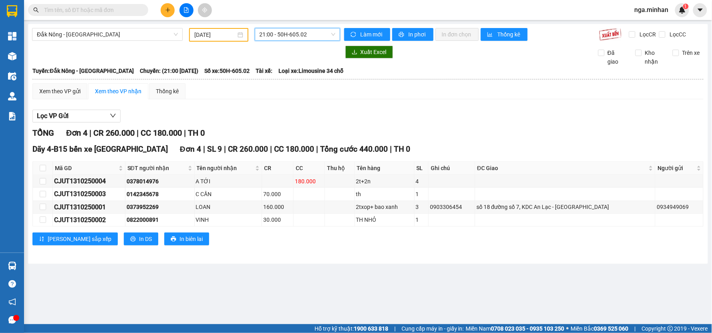
click at [209, 35] on input "[DATE]" at bounding box center [214, 34] width 41 height 9
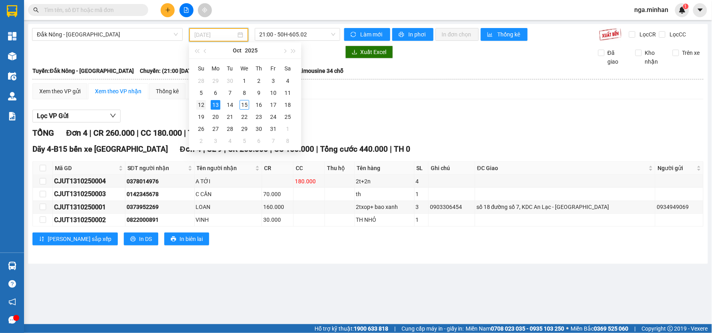
click at [199, 105] on div "12" at bounding box center [201, 105] width 10 height 10
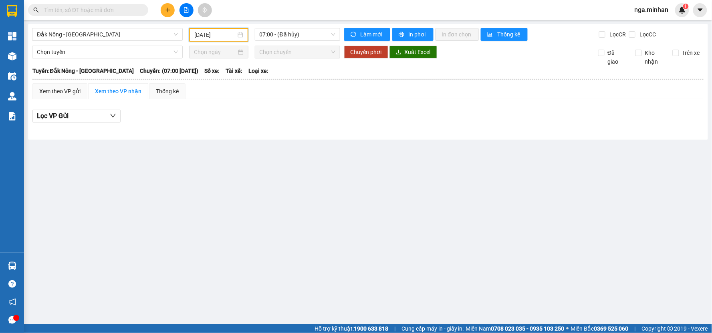
drag, startPoint x: 290, startPoint y: 35, endPoint x: 294, endPoint y: 54, distance: 19.2
click at [290, 36] on span "07:00 - (Đã hủy)" at bounding box center [297, 34] width 76 height 12
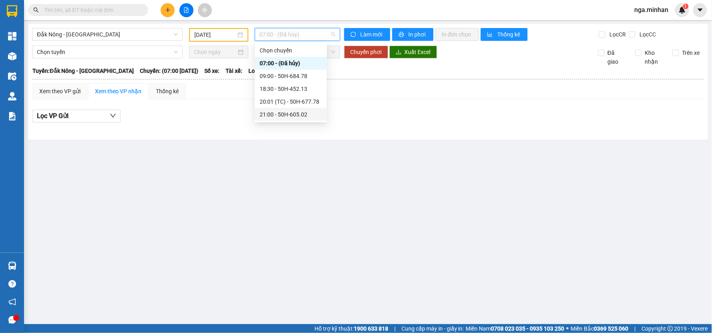
click at [303, 112] on div "21:00 - 50H-605.02" at bounding box center [290, 114] width 62 height 9
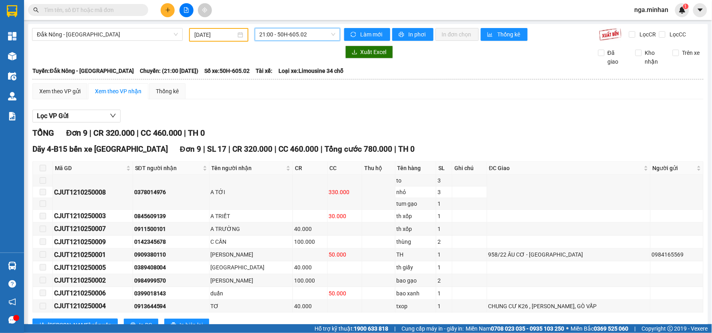
click at [208, 37] on input "[DATE]" at bounding box center [214, 34] width 41 height 9
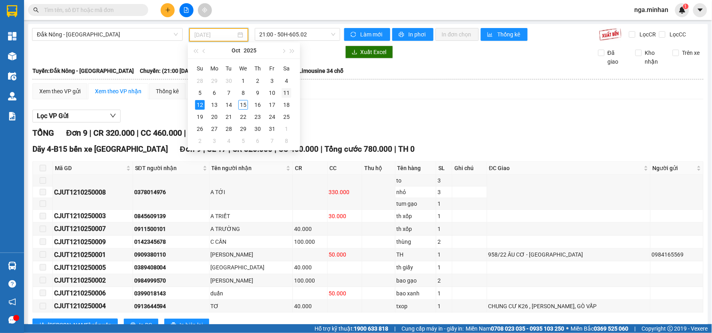
click at [287, 89] on div "11" at bounding box center [287, 93] width 10 height 10
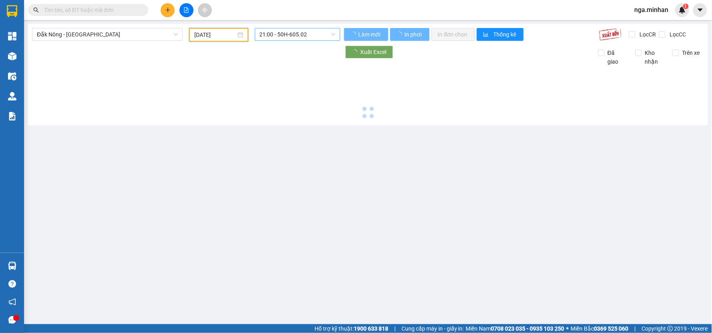
type input "[DATE]"
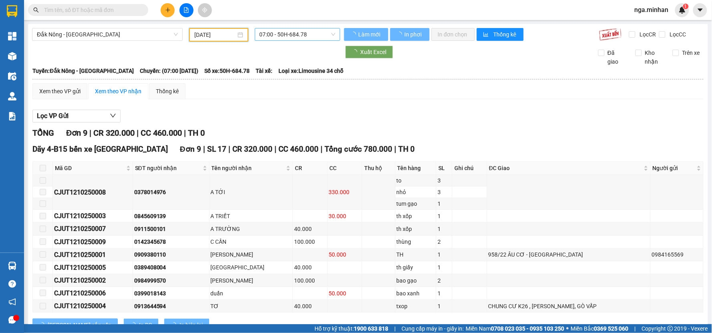
click at [303, 34] on span "07:00 - 50H-684.78" at bounding box center [297, 34] width 76 height 12
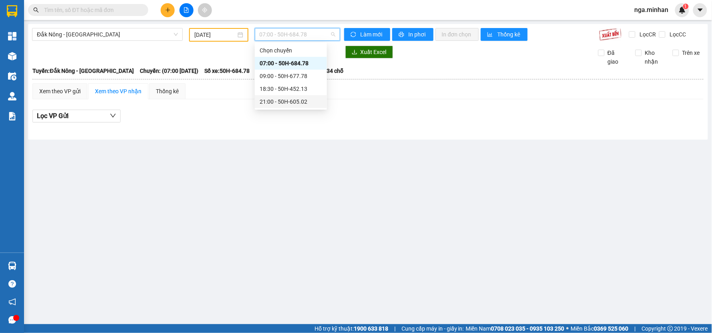
click at [307, 101] on div "21:00 - 50H-605.02" at bounding box center [290, 101] width 62 height 9
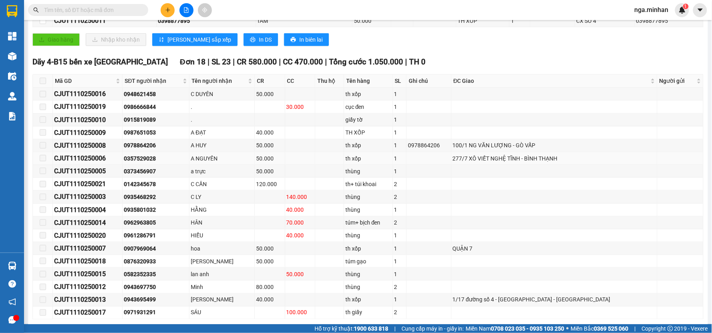
scroll to position [197, 0]
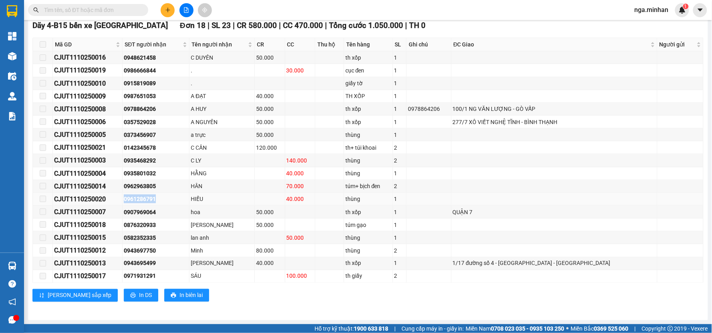
drag, startPoint x: 129, startPoint y: 198, endPoint x: 167, endPoint y: 198, distance: 38.4
click at [167, 198] on tr "CJUT1110250020 0961286791 HIẾU 40.000 thùng 1" at bounding box center [368, 199] width 670 height 13
copy tr "0961286791"
click at [258, 296] on div "[PERSON_NAME] sắp xếp In DS In biên lai" at bounding box center [367, 295] width 671 height 13
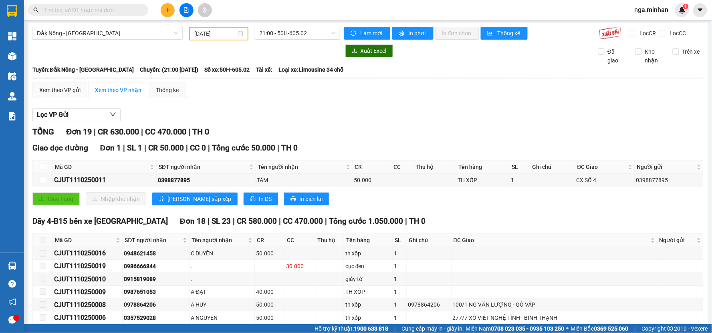
scroll to position [0, 0]
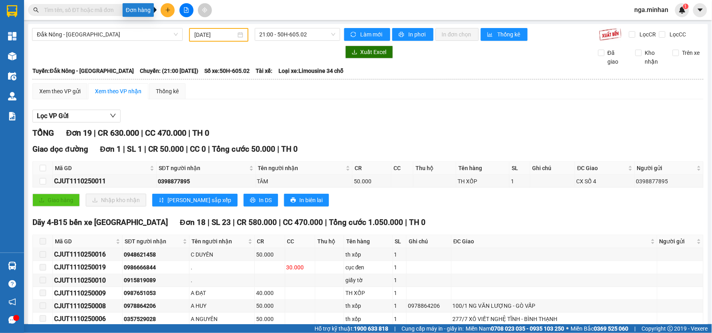
click at [166, 9] on icon "plus" at bounding box center [168, 10] width 6 height 6
click at [179, 28] on div "Tạo đơn hàng" at bounding box center [195, 29] width 60 height 15
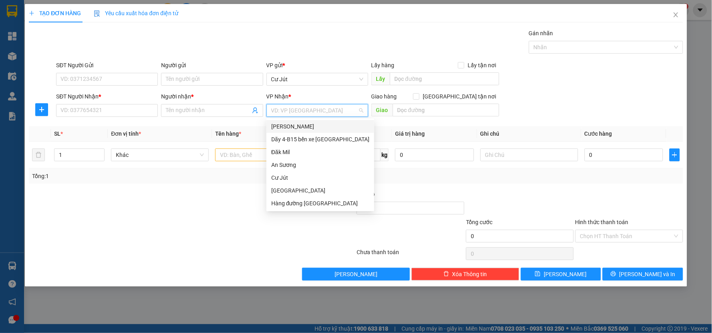
click at [295, 107] on input "search" at bounding box center [314, 111] width 86 height 12
click at [304, 203] on div "Hàng đường [GEOGRAPHIC_DATA]" at bounding box center [320, 203] width 98 height 9
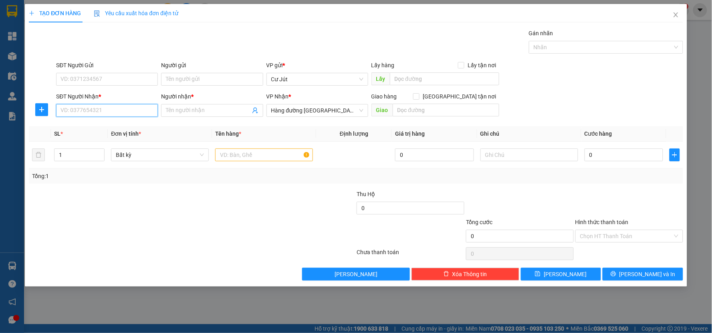
click at [146, 116] on input "SĐT Người Nhận *" at bounding box center [107, 110] width 102 height 13
type input "0385700516"
click at [166, 111] on input "Người nhận *" at bounding box center [208, 110] width 84 height 9
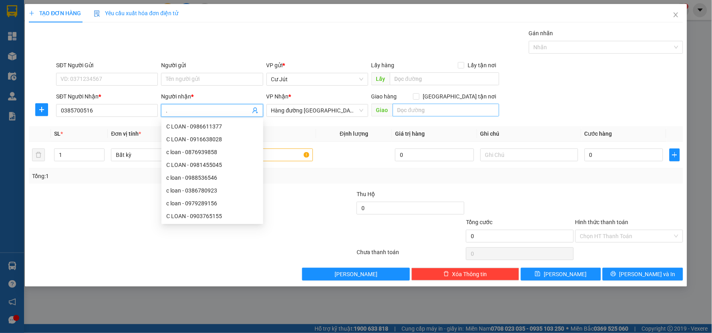
type input "."
click at [409, 106] on input "text" at bounding box center [445, 110] width 107 height 13
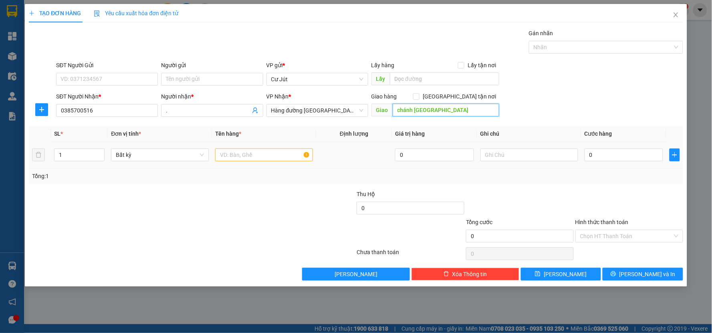
type input "chánh [GEOGRAPHIC_DATA]"
click at [235, 154] on input "text" at bounding box center [264, 155] width 98 height 13
type input "bao xanh"
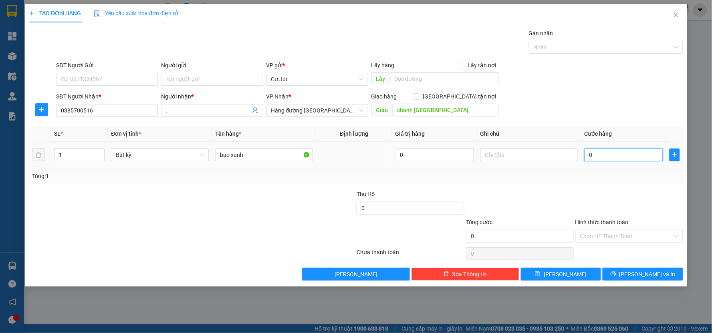
click at [601, 155] on input "0" at bounding box center [623, 155] width 79 height 13
type input "5"
type input "50"
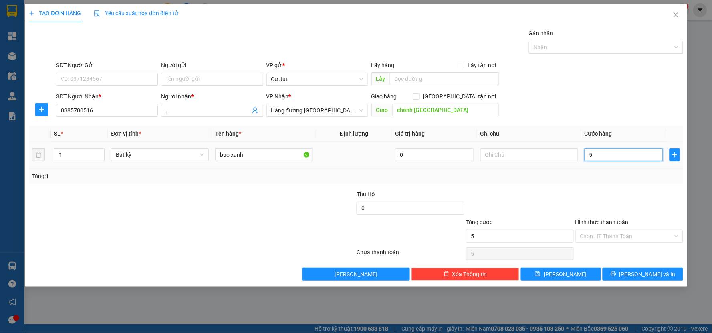
type input "50"
type input "50.000"
drag, startPoint x: 603, startPoint y: 228, endPoint x: 598, endPoint y: 241, distance: 14.2
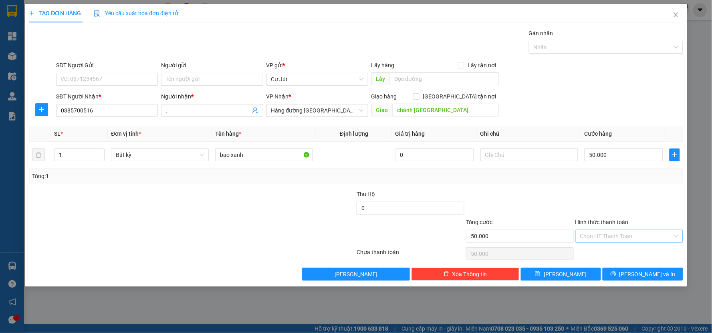
click at [603, 230] on div "Hình thức thanh toán Chọn HT Thanh Toán" at bounding box center [629, 232] width 108 height 28
click at [598, 241] on input "Hình thức thanh toán" at bounding box center [626, 236] width 93 height 12
click at [591, 251] on div "Tại văn phòng" at bounding box center [629, 252] width 98 height 9
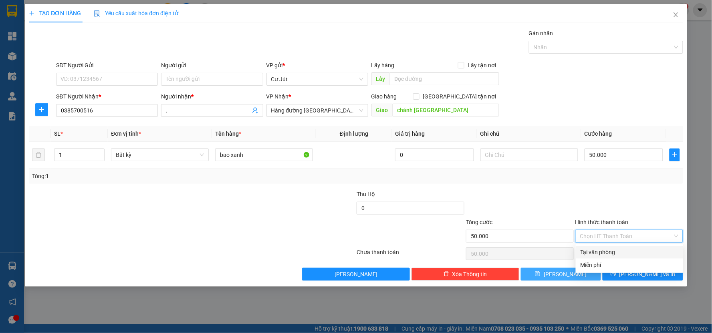
type input "0"
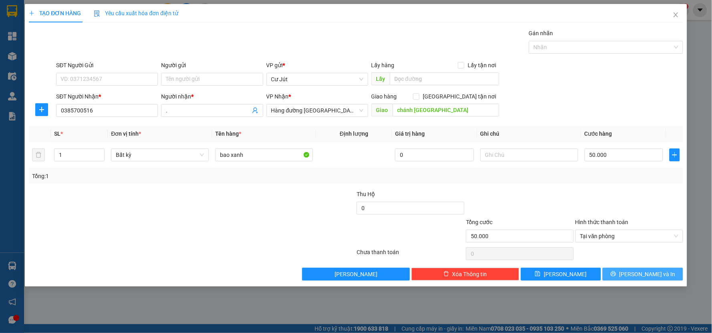
click at [666, 270] on button "[PERSON_NAME] và In" at bounding box center [642, 274] width 80 height 13
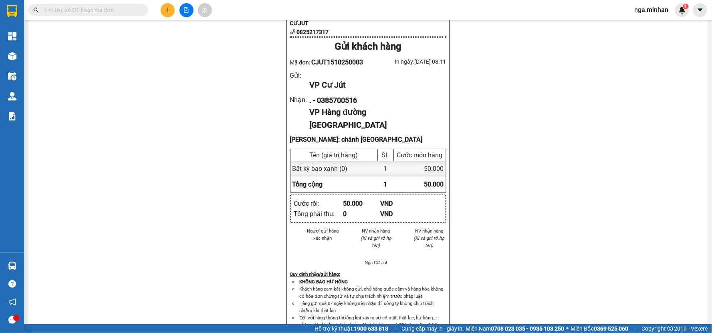
scroll to position [991, 0]
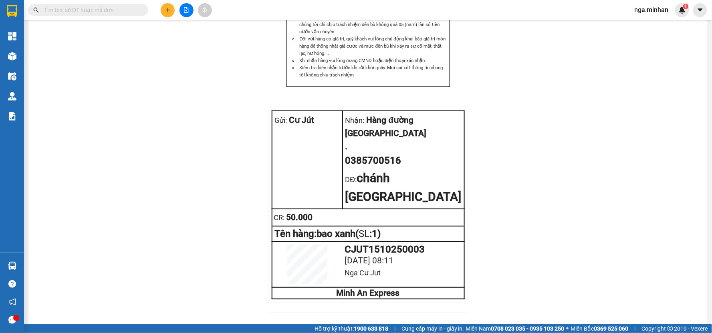
drag, startPoint x: 495, startPoint y: 185, endPoint x: 491, endPoint y: 180, distance: 6.0
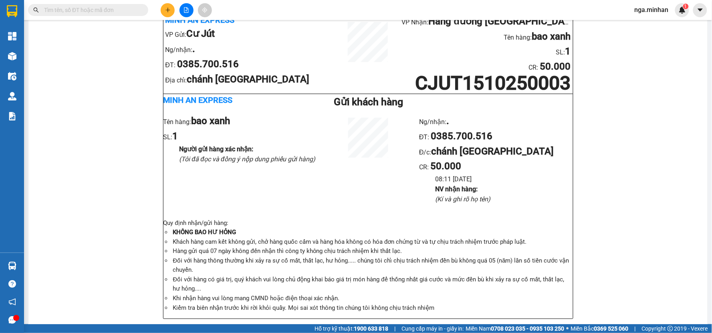
scroll to position [42, 0]
